Goal: Transaction & Acquisition: Purchase product/service

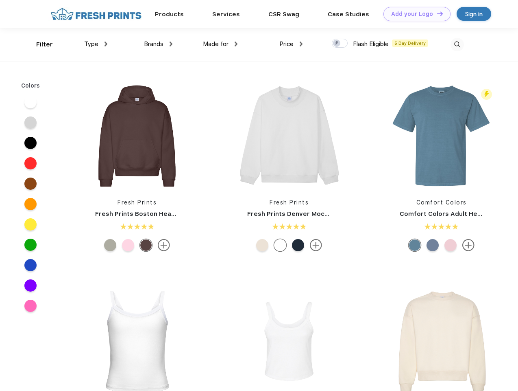
click at [414, 14] on link "Add your Logo Design Tool" at bounding box center [417, 14] width 67 height 14
click at [0, 0] on div "Design Tool" at bounding box center [0, 0] width 0 height 0
click at [437, 13] on link "Add your Logo Design Tool" at bounding box center [417, 14] width 67 height 14
click at [39, 44] on div "Filter" at bounding box center [44, 44] width 17 height 9
click at [96, 44] on span "Type" at bounding box center [91, 43] width 14 height 7
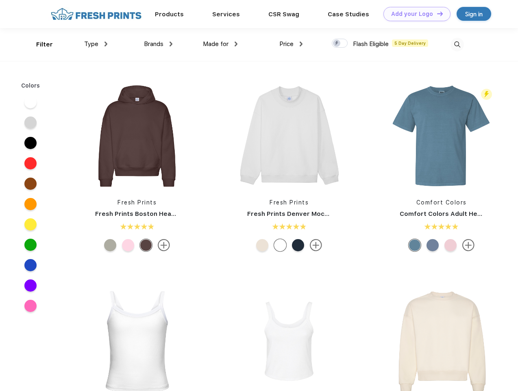
click at [158, 44] on span "Brands" at bounding box center [154, 43] width 20 height 7
click at [221, 44] on span "Made for" at bounding box center [216, 43] width 26 height 7
click at [291, 44] on span "Price" at bounding box center [287, 43] width 14 height 7
click at [340, 44] on div at bounding box center [340, 43] width 16 height 9
click at [337, 44] on input "checkbox" at bounding box center [334, 40] width 5 height 5
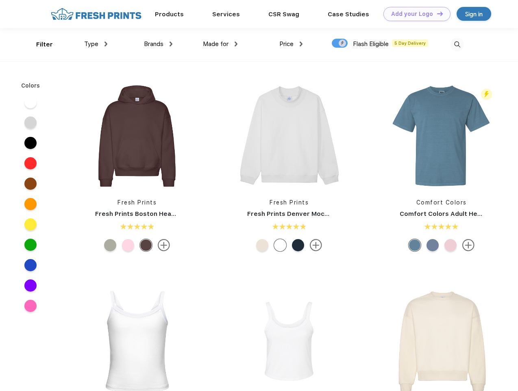
click at [457, 44] on img at bounding box center [457, 44] width 13 height 13
